Goal: Transaction & Acquisition: Book appointment/travel/reservation

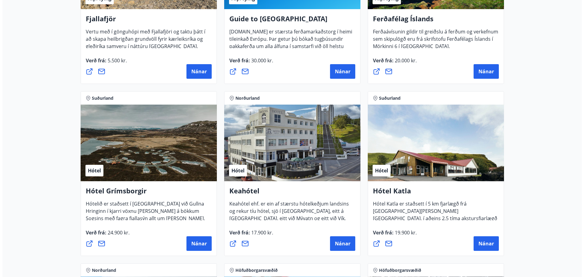
scroll to position [213, 0]
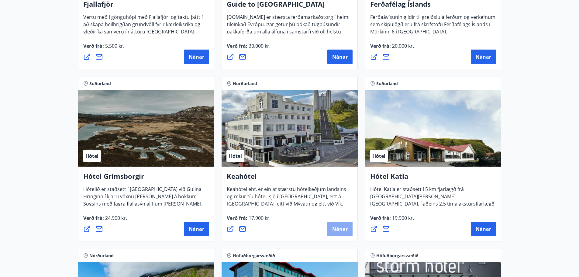
click at [340, 226] on span "Nánar" at bounding box center [340, 229] width 16 height 7
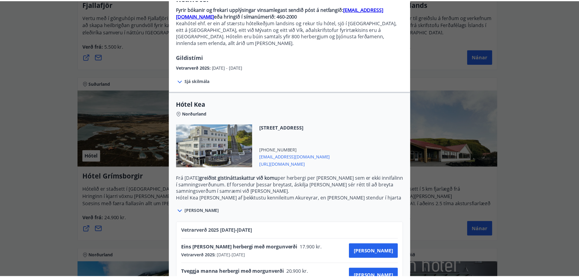
scroll to position [77, 0]
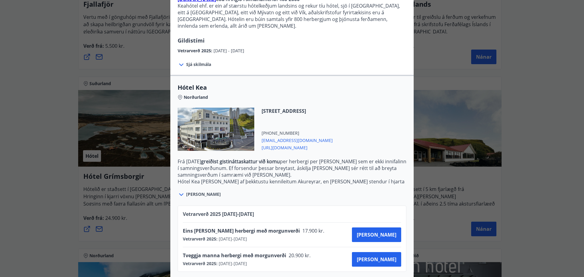
click at [526, 71] on div "Keahótel Fyrir bókanir og frekari upplýsingar vinsamlegast sendið póst á netfan…" at bounding box center [292, 61] width 584 height 277
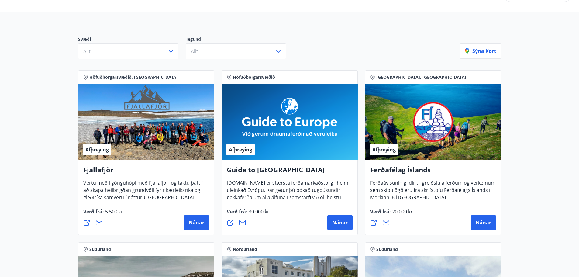
scroll to position [0, 0]
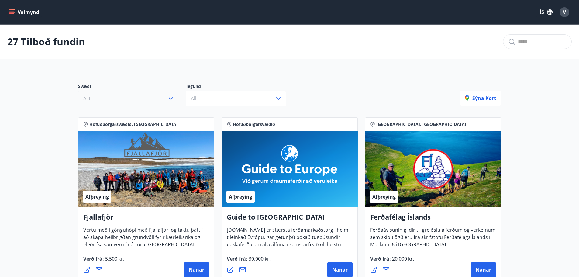
click at [167, 100] on button "Allt" at bounding box center [128, 99] width 100 height 16
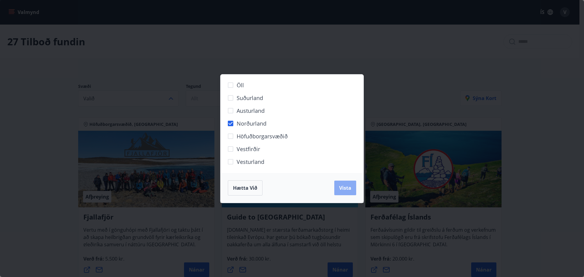
click at [340, 187] on span "Vista" at bounding box center [345, 188] width 12 height 7
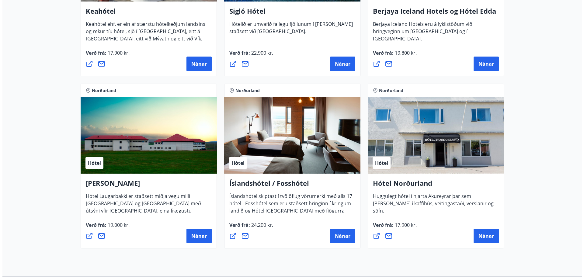
scroll to position [243, 0]
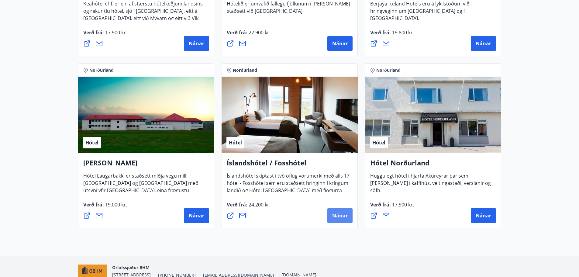
click at [334, 214] on span "Nánar" at bounding box center [340, 215] width 16 height 7
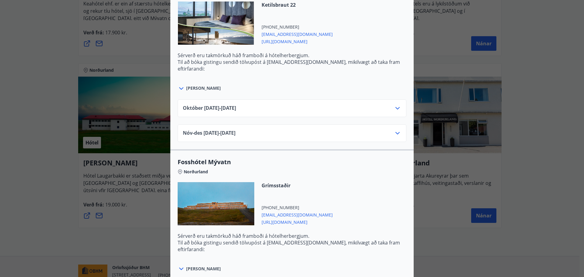
scroll to position [171, 0]
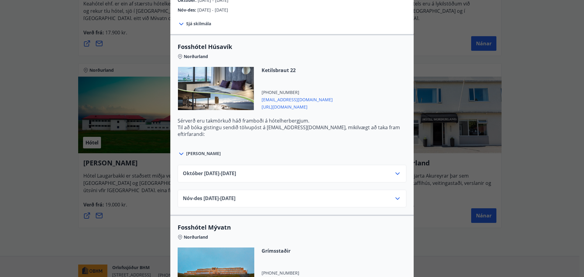
click at [542, 140] on div "Íslandshótel / Fosshótel Ekki er hægt að nýta Ferðaávísun fyrir bókanir sem eru…" at bounding box center [292, 138] width 584 height 277
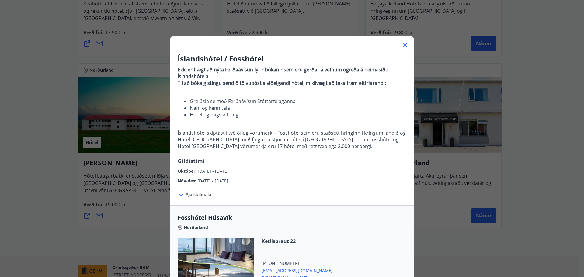
click at [403, 45] on icon at bounding box center [404, 44] width 7 height 7
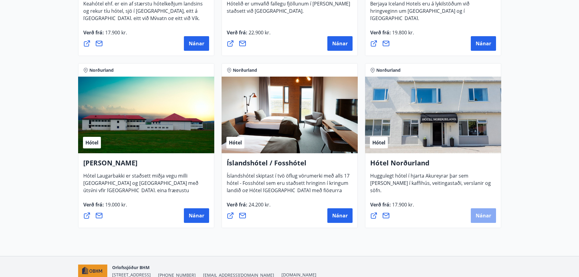
click at [479, 218] on span "Nánar" at bounding box center [484, 215] width 16 height 7
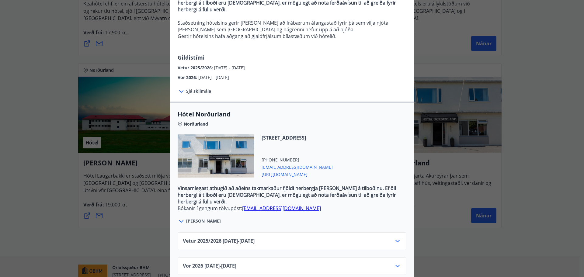
scroll to position [97, 0]
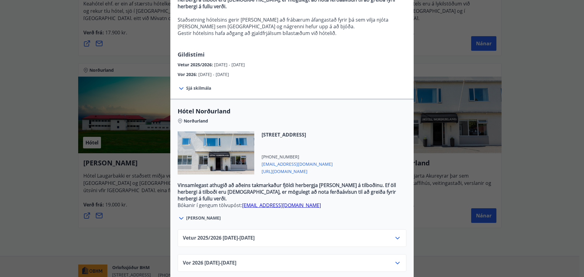
click at [397, 234] on icon at bounding box center [397, 237] width 7 height 7
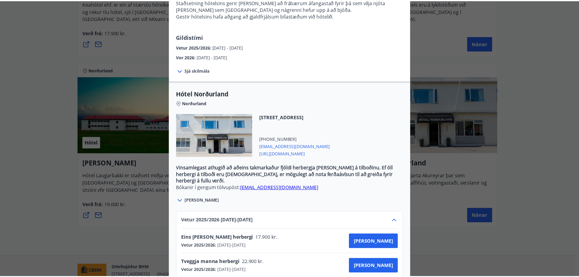
scroll to position [19, 0]
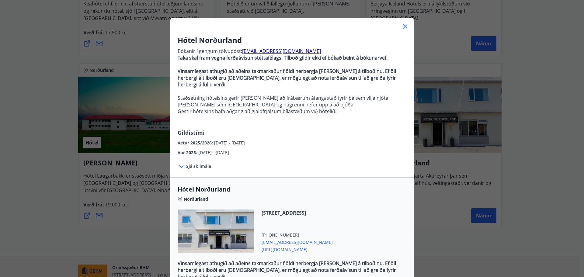
click at [401, 26] on icon at bounding box center [404, 26] width 7 height 7
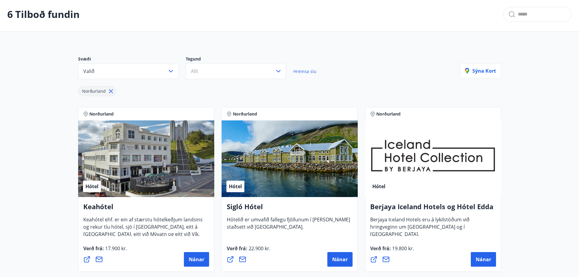
scroll to position [0, 0]
